Goal: Task Accomplishment & Management: Manage account settings

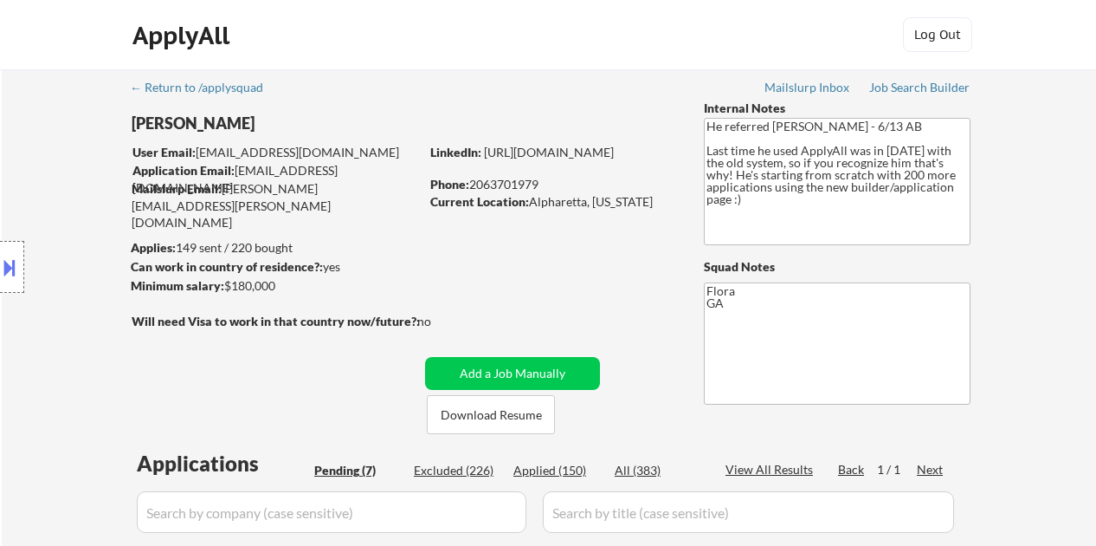
select select ""pending""
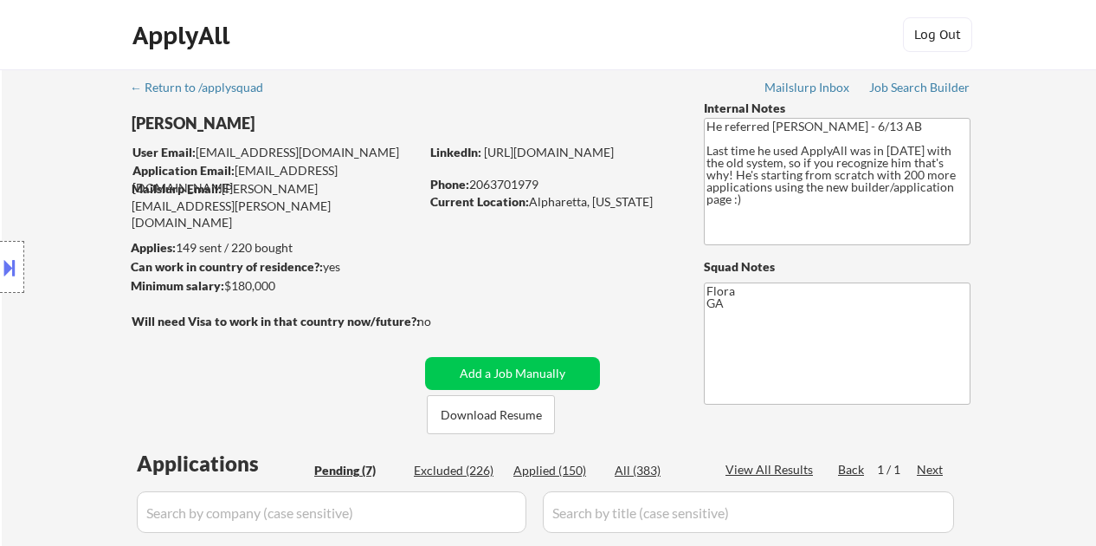
select select ""pending""
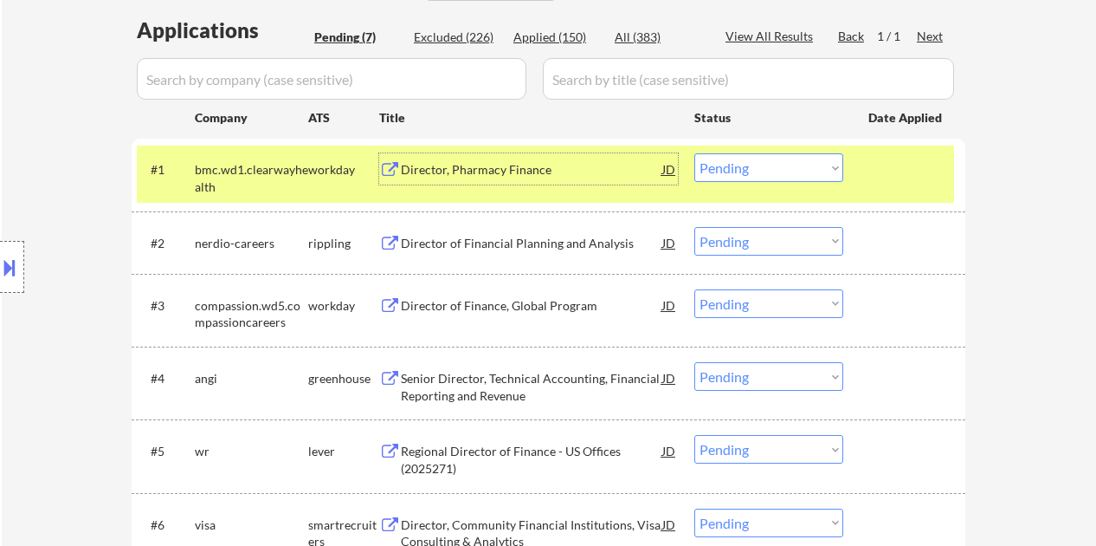
click at [731, 164] on select "Choose an option... Pending Applied Excluded (Questions) Excluded (Expired) Exc…" at bounding box center [768, 167] width 149 height 29
click at [694, 153] on select "Choose an option... Pending Applied Excluded (Questions) Excluded (Expired) Exc…" at bounding box center [768, 167] width 149 height 29
click at [508, 236] on div "Director of Financial Planning and Analysis" at bounding box center [531, 243] width 261 height 17
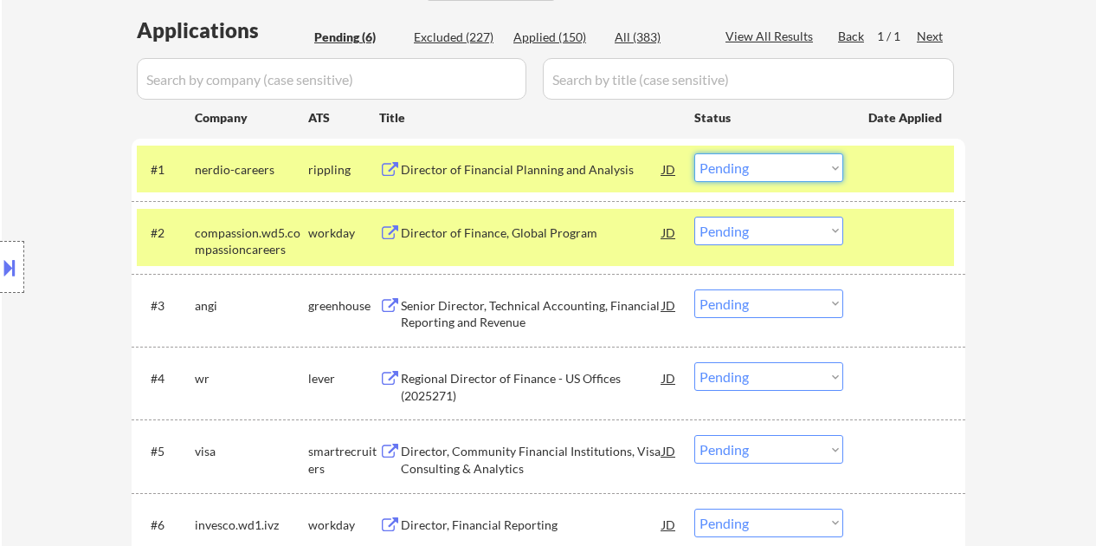
click at [760, 171] on select "Choose an option... Pending Applied Excluded (Questions) Excluded (Expired) Exc…" at bounding box center [768, 167] width 149 height 29
click at [694, 153] on select "Choose an option... Pending Applied Excluded (Questions) Excluded (Expired) Exc…" at bounding box center [768, 167] width 149 height 29
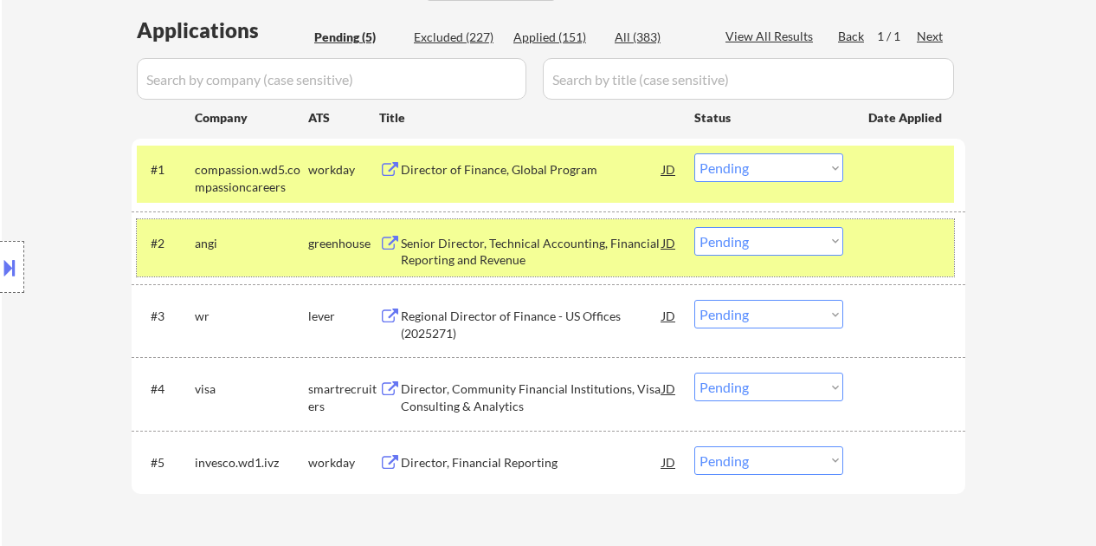
click at [881, 250] on div at bounding box center [906, 242] width 76 height 31
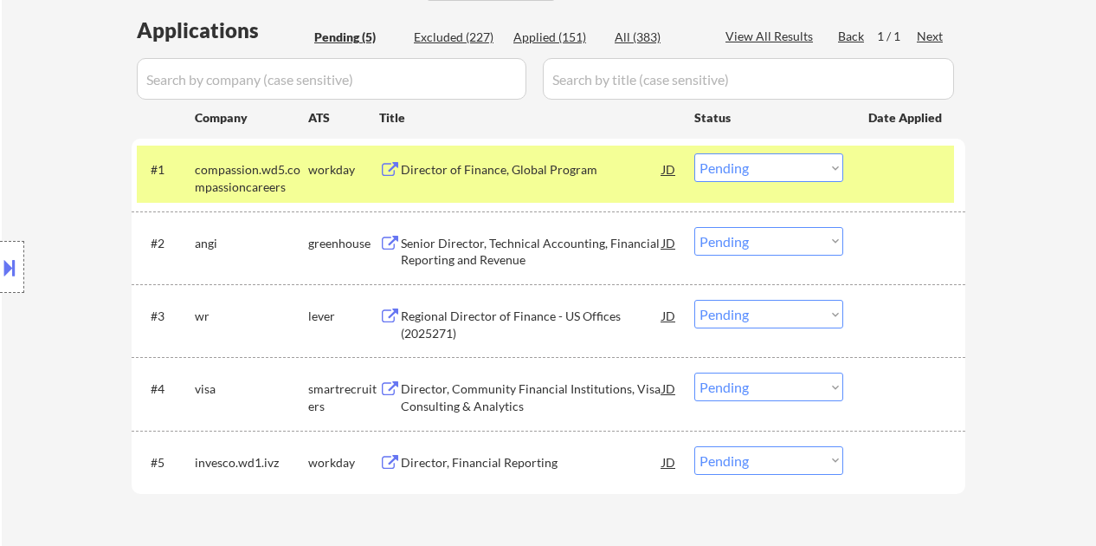
click at [895, 181] on div at bounding box center [906, 168] width 76 height 31
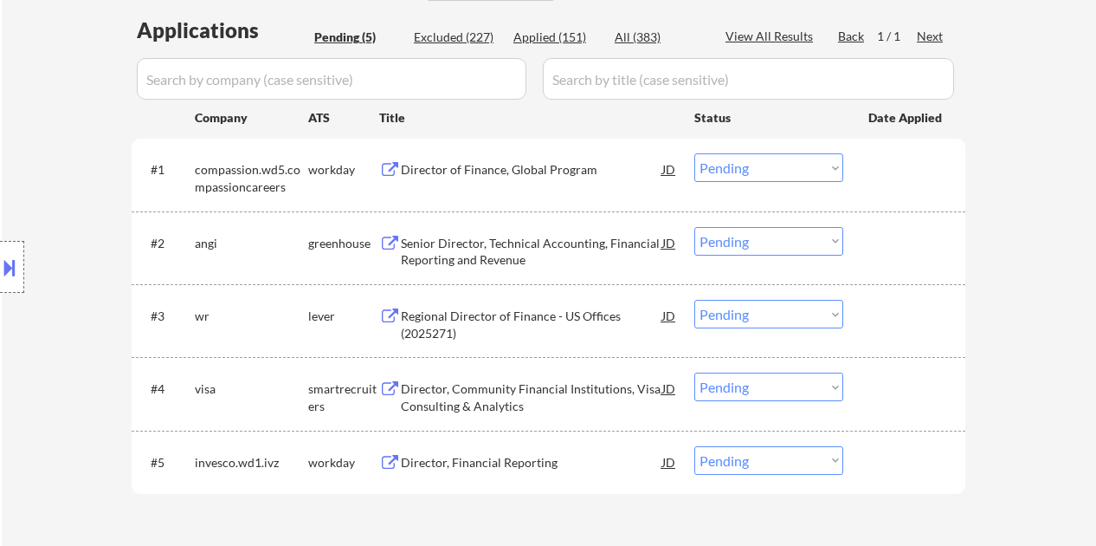
click at [529, 178] on div "Director of Finance, Global Program" at bounding box center [531, 168] width 261 height 31
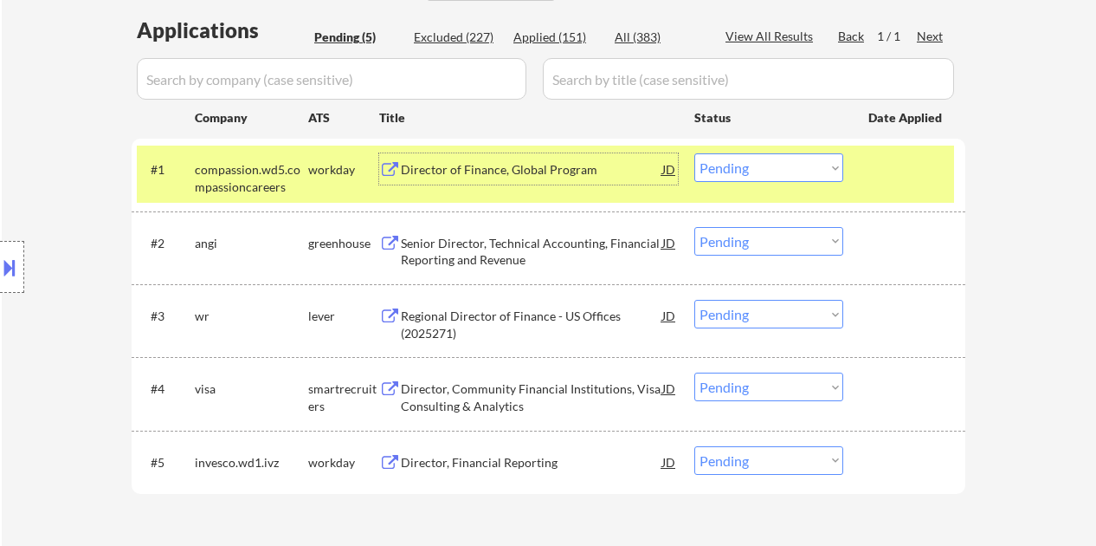
click at [796, 175] on select "Choose an option... Pending Applied Excluded (Questions) Excluded (Expired) Exc…" at bounding box center [768, 167] width 149 height 29
click at [694, 153] on select "Choose an option... Pending Applied Excluded (Questions) Excluded (Expired) Exc…" at bounding box center [768, 167] width 149 height 29
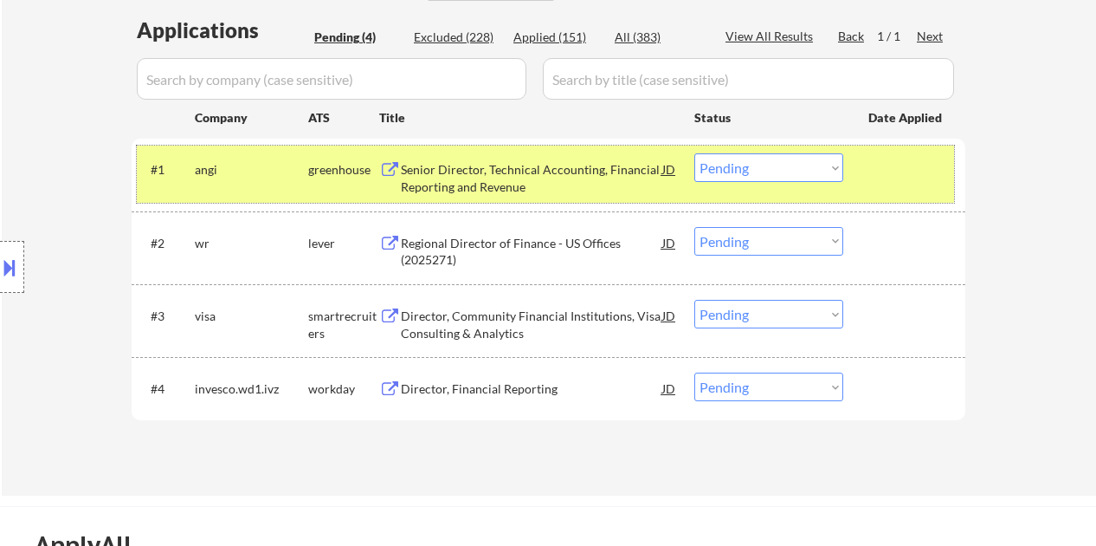
click at [874, 160] on div at bounding box center [906, 168] width 76 height 31
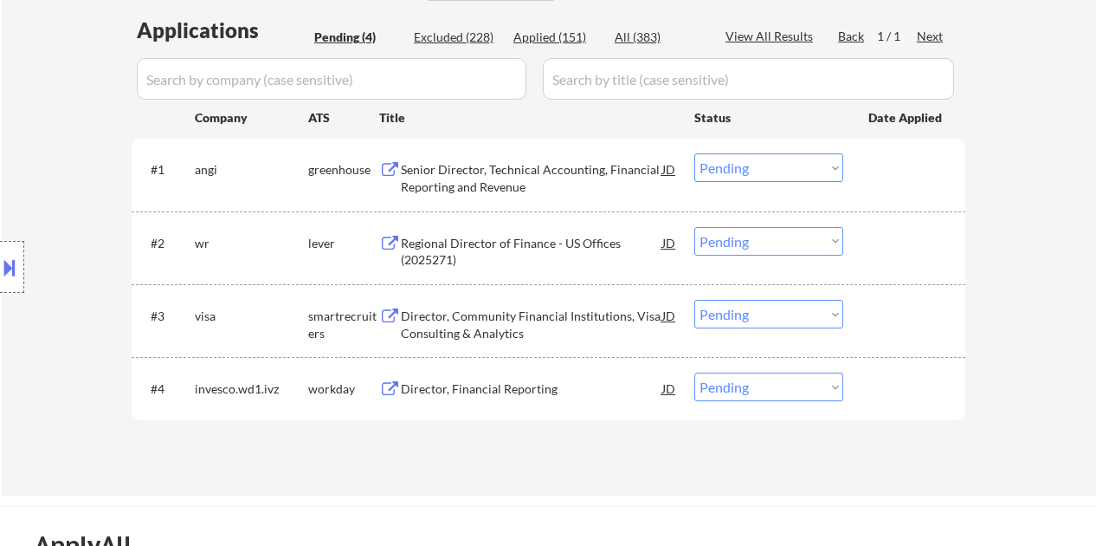
click at [606, 168] on div "Senior Director, Technical Accounting, Financial Reporting and Revenue" at bounding box center [531, 178] width 261 height 34
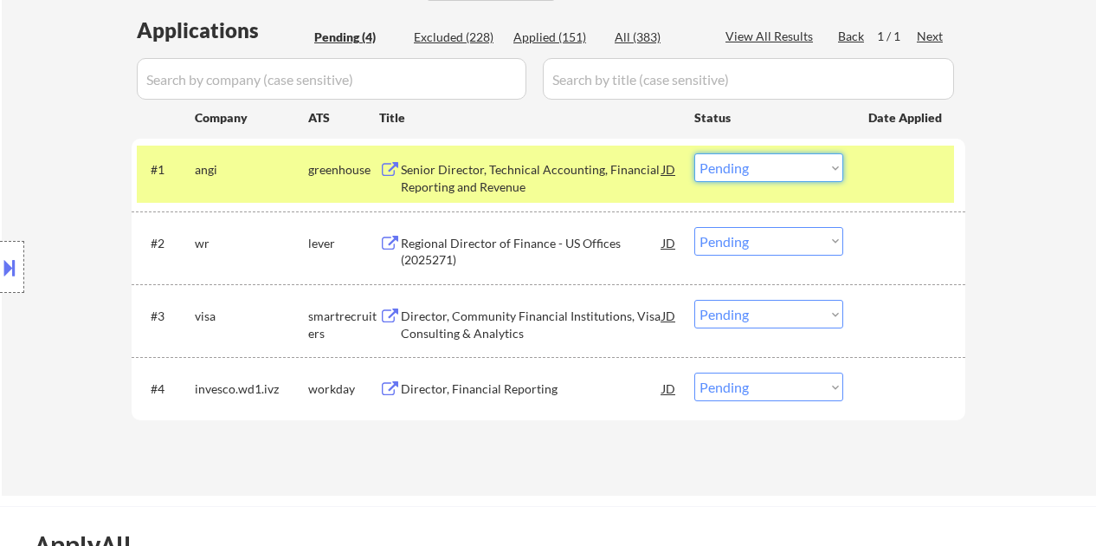
click at [741, 171] on select "Choose an option... Pending Applied Excluded (Questions) Excluded (Expired) Exc…" at bounding box center [768, 167] width 149 height 29
click at [694, 153] on select "Choose an option... Pending Applied Excluded (Questions) Excluded (Expired) Exc…" at bounding box center [768, 167] width 149 height 29
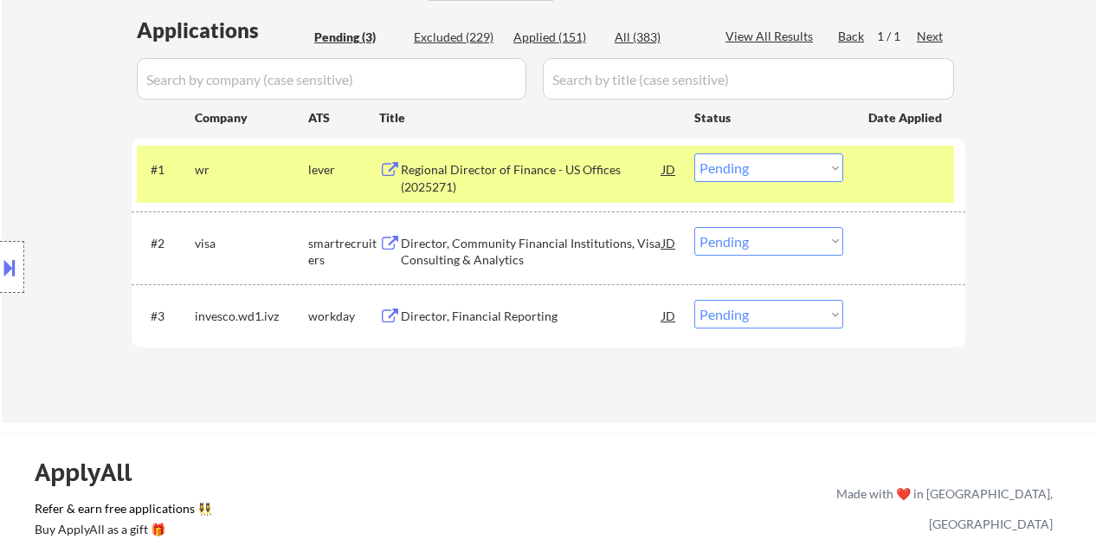
click at [473, 169] on div "Regional Director of Finance - US Offices (2025271)" at bounding box center [531, 178] width 261 height 34
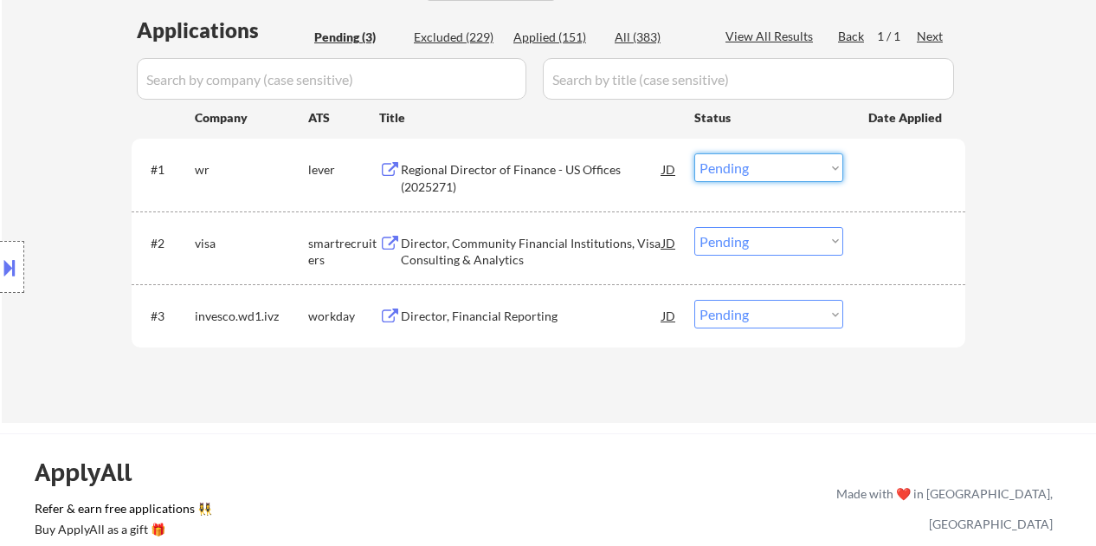
click at [762, 162] on select "Choose an option... Pending Applied Excluded (Questions) Excluded (Expired) Exc…" at bounding box center [768, 167] width 149 height 29
click at [694, 153] on select "Choose an option... Pending Applied Excluded (Questions) Excluded (Expired) Exc…" at bounding box center [768, 167] width 149 height 29
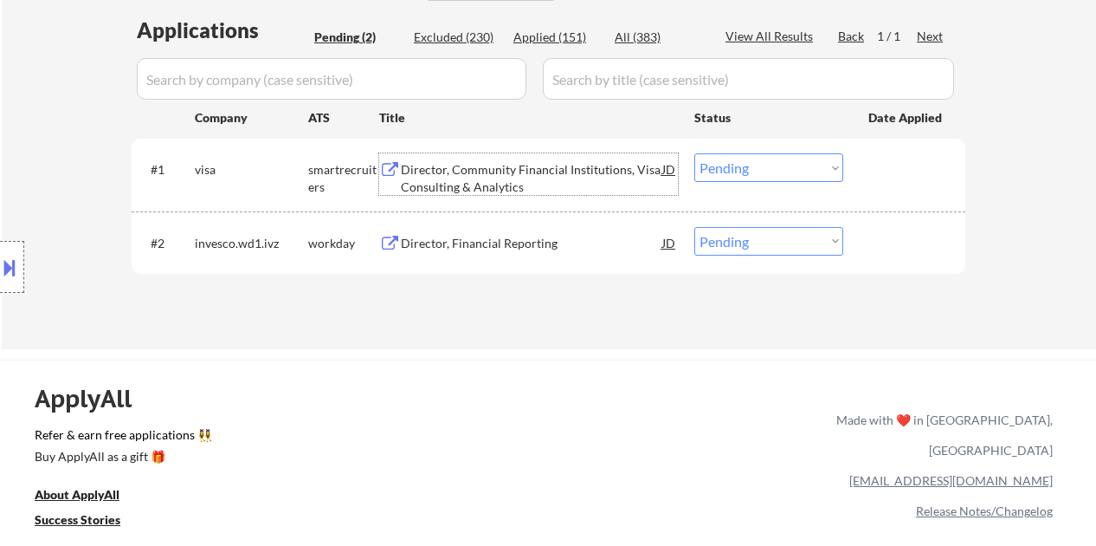
click at [491, 173] on div "Director, Community Financial Institutions, Visa Consulting & Analytics" at bounding box center [531, 178] width 261 height 34
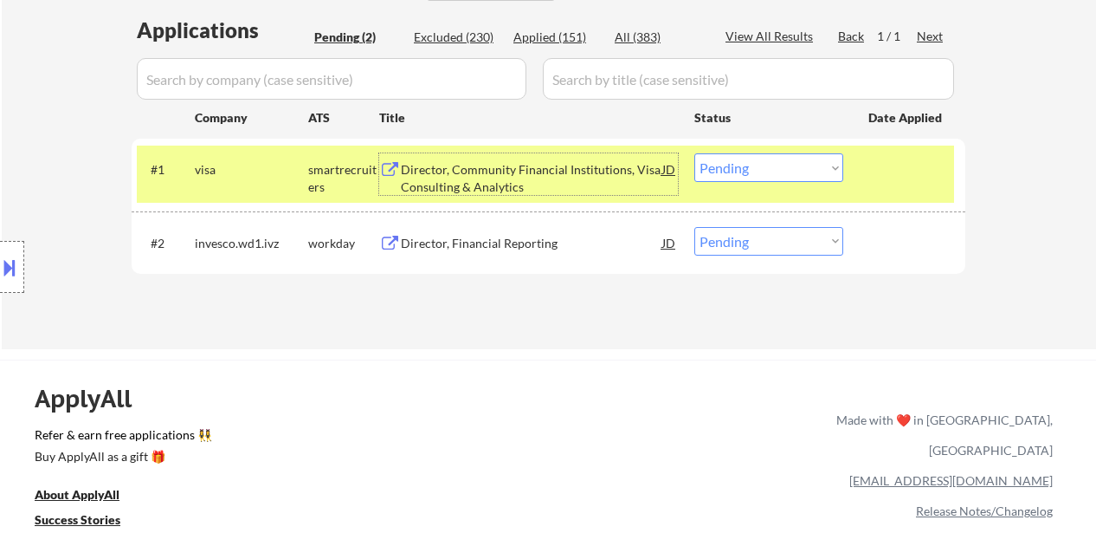
click at [743, 158] on select "Choose an option... Pending Applied Excluded (Questions) Excluded (Expired) Exc…" at bounding box center [768, 167] width 149 height 29
click at [694, 153] on select "Choose an option... Pending Applied Excluded (Questions) Excluded (Expired) Exc…" at bounding box center [768, 167] width 149 height 29
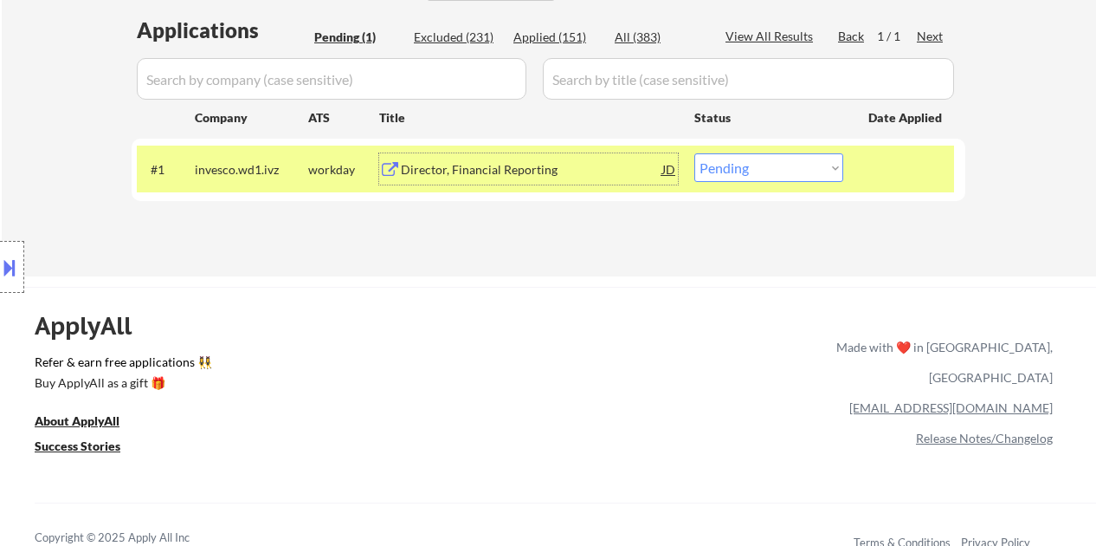
click at [492, 182] on div "Director, Financial Reporting" at bounding box center [531, 168] width 261 height 31
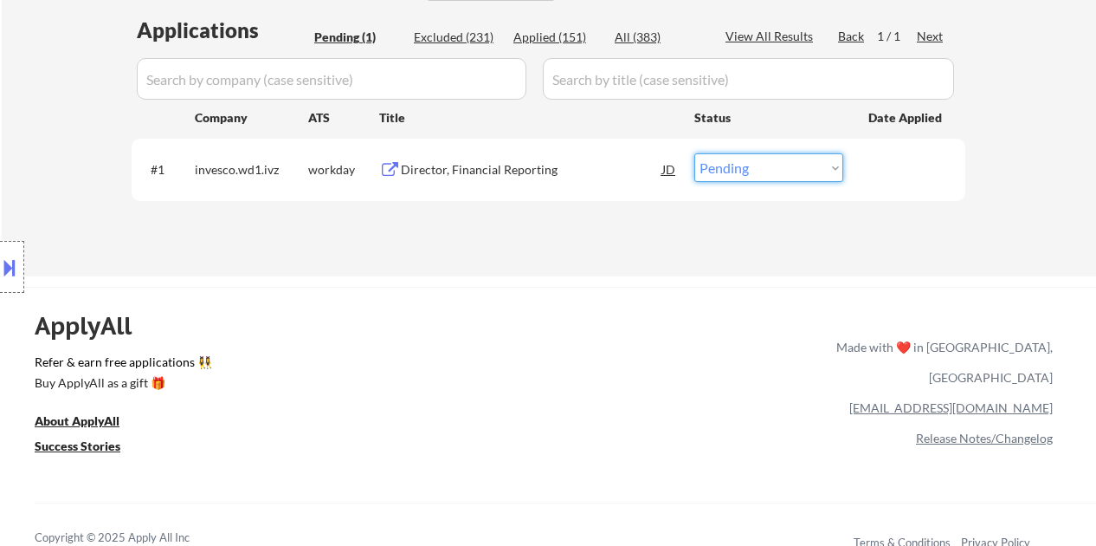
click at [771, 158] on select "Choose an option... Pending Applied Excluded (Questions) Excluded (Expired) Exc…" at bounding box center [768, 167] width 149 height 29
select select ""excluded__bad_match_""
click at [694, 153] on select "Choose an option... Pending Applied Excluded (Questions) Excluded (Expired) Exc…" at bounding box center [768, 167] width 149 height 29
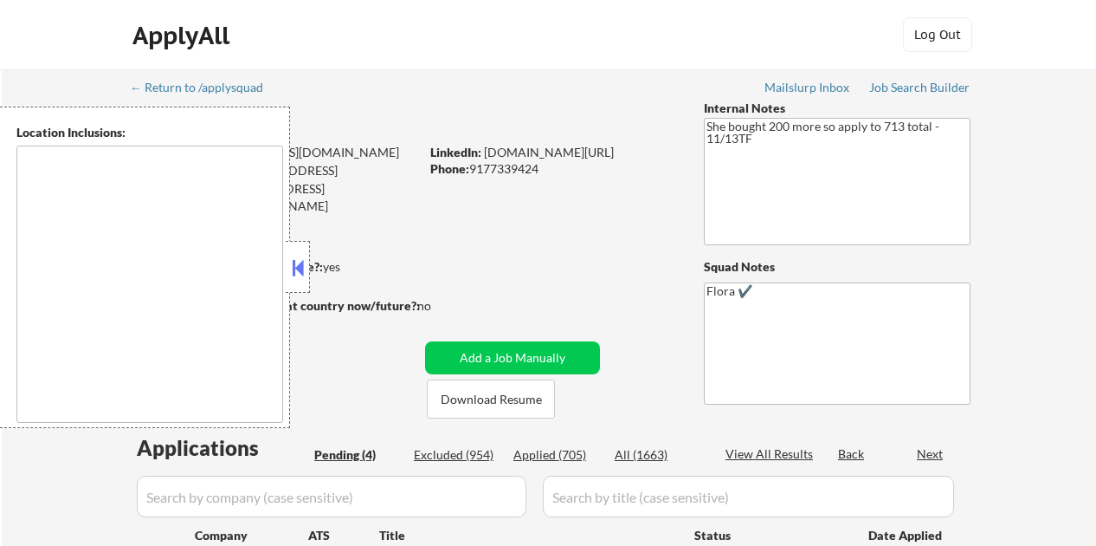
type textarea "remote"
select select ""pending""
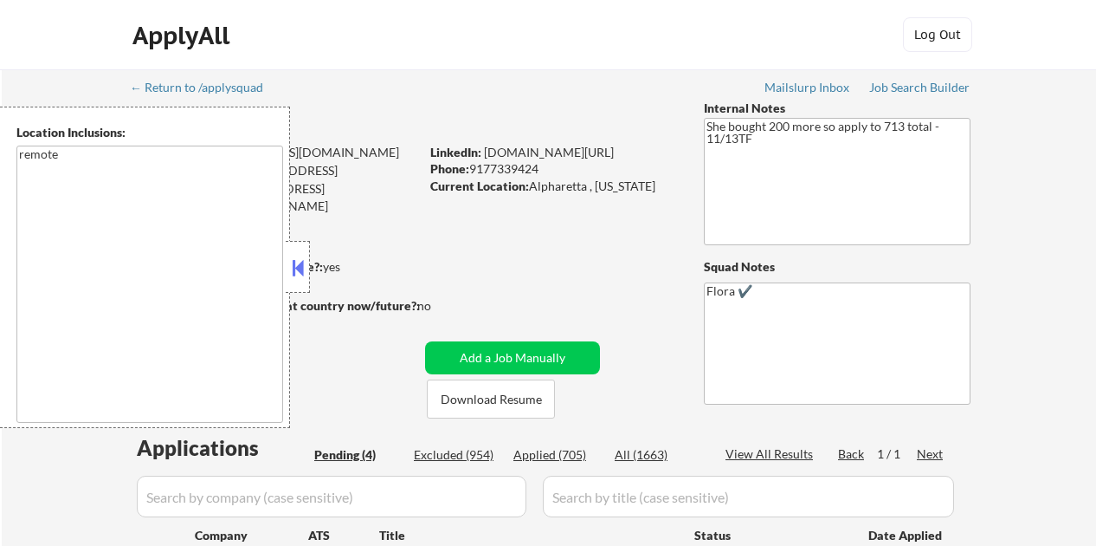
click at [301, 250] on div at bounding box center [298, 267] width 24 height 52
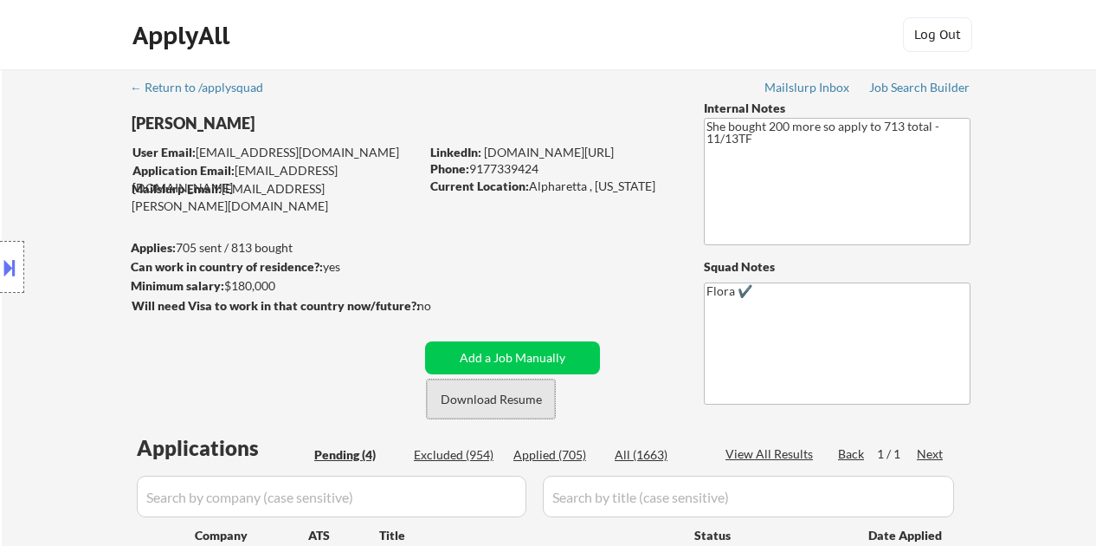
click at [501, 404] on button "Download Resume" at bounding box center [491, 398] width 128 height 39
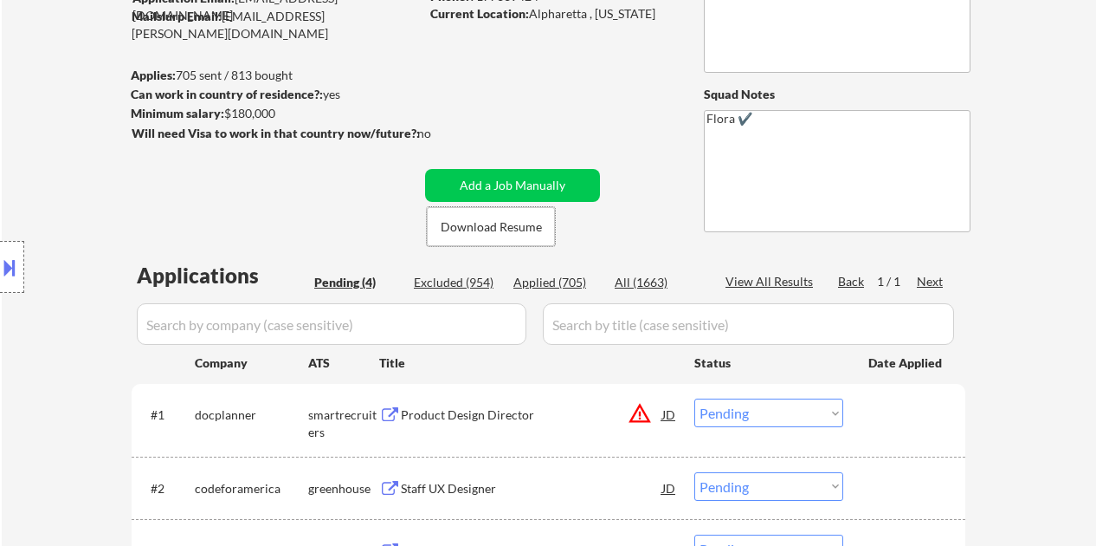
scroll to position [173, 0]
